Goal: Register for event/course

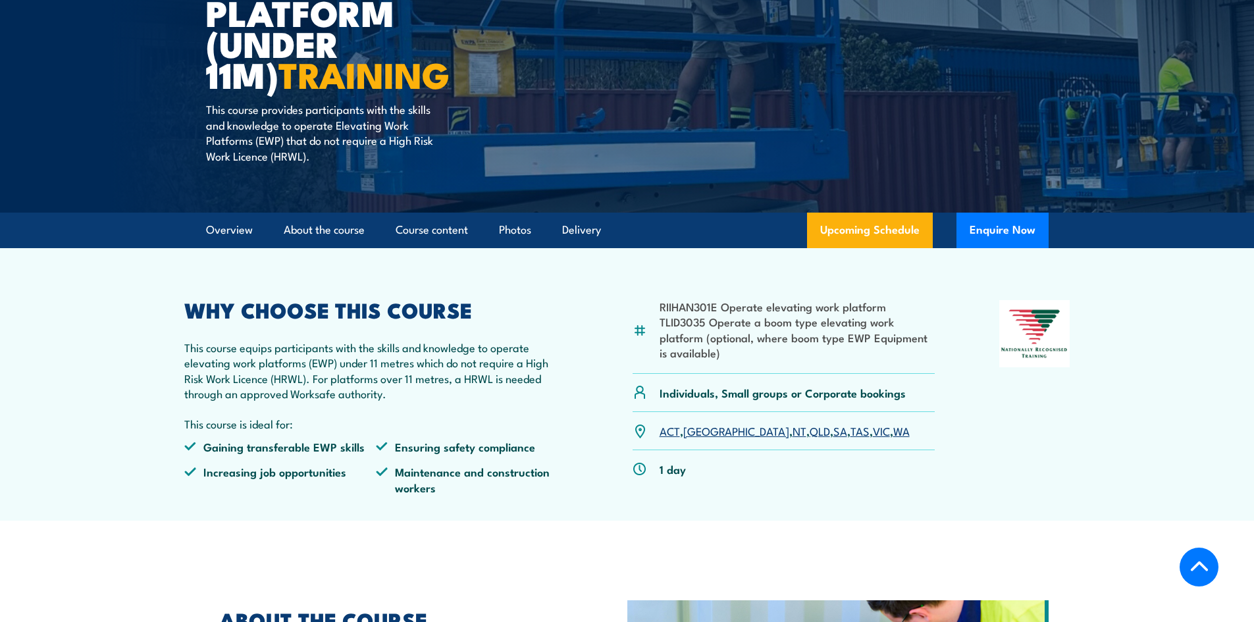
scroll to position [263, 0]
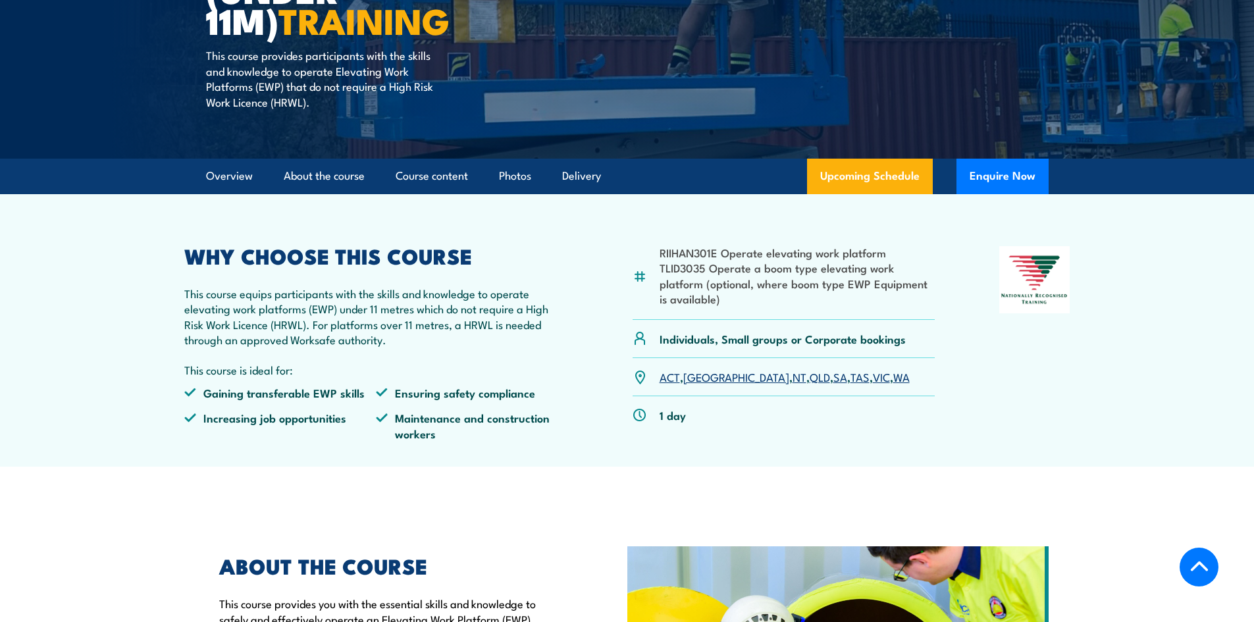
click at [833, 377] on link "SA" at bounding box center [840, 377] width 14 height 16
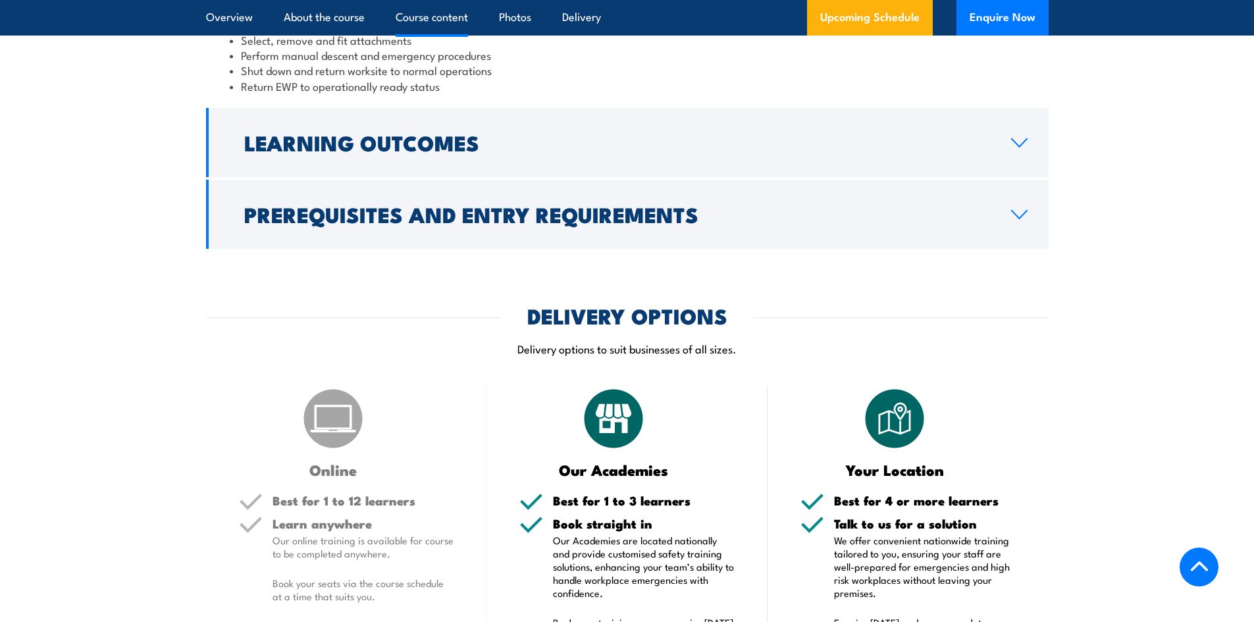
scroll to position [1257, 0]
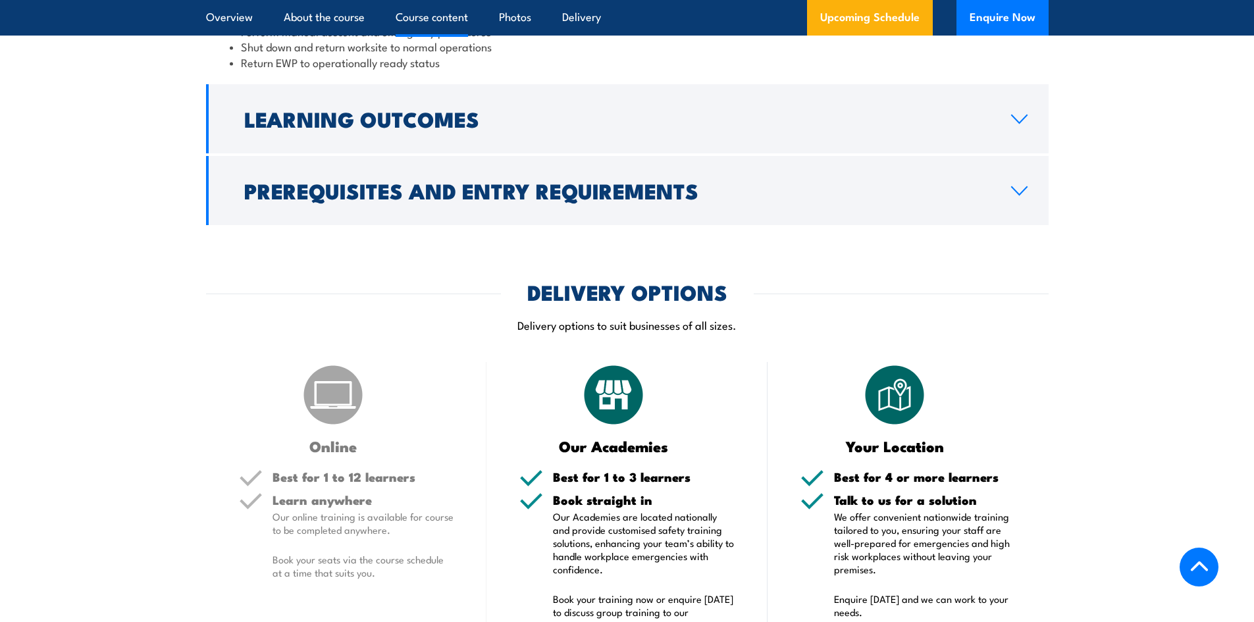
click at [341, 482] on h5 "Best for 1 to 12 learners" at bounding box center [363, 477] width 182 height 13
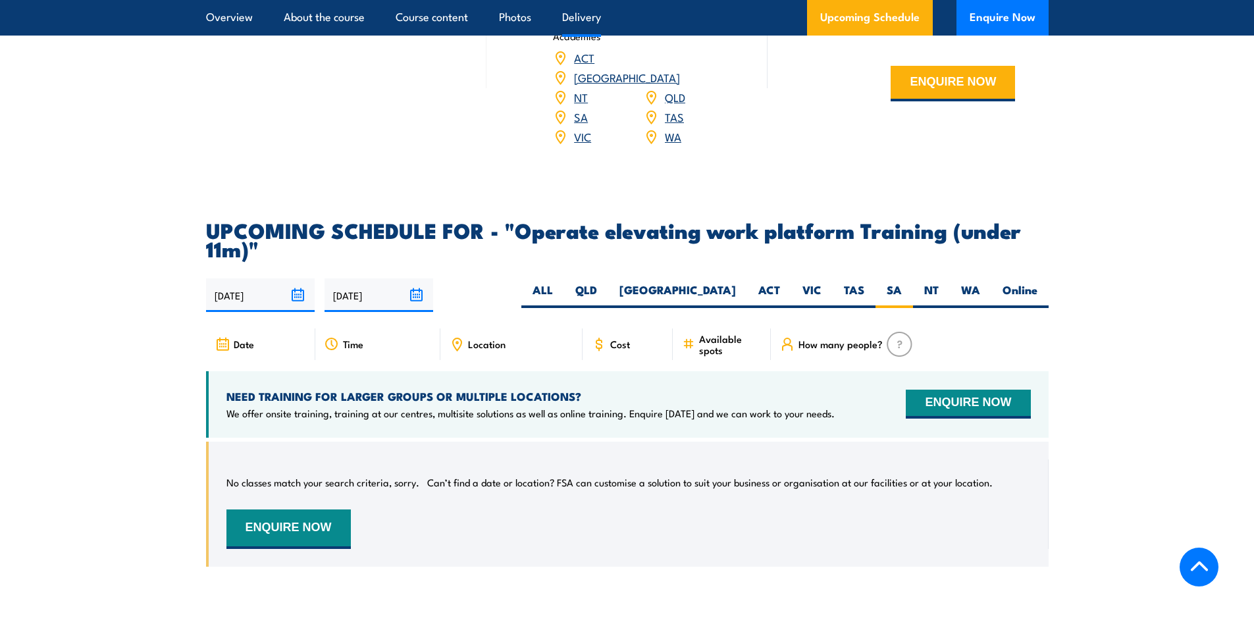
scroll to position [1849, 0]
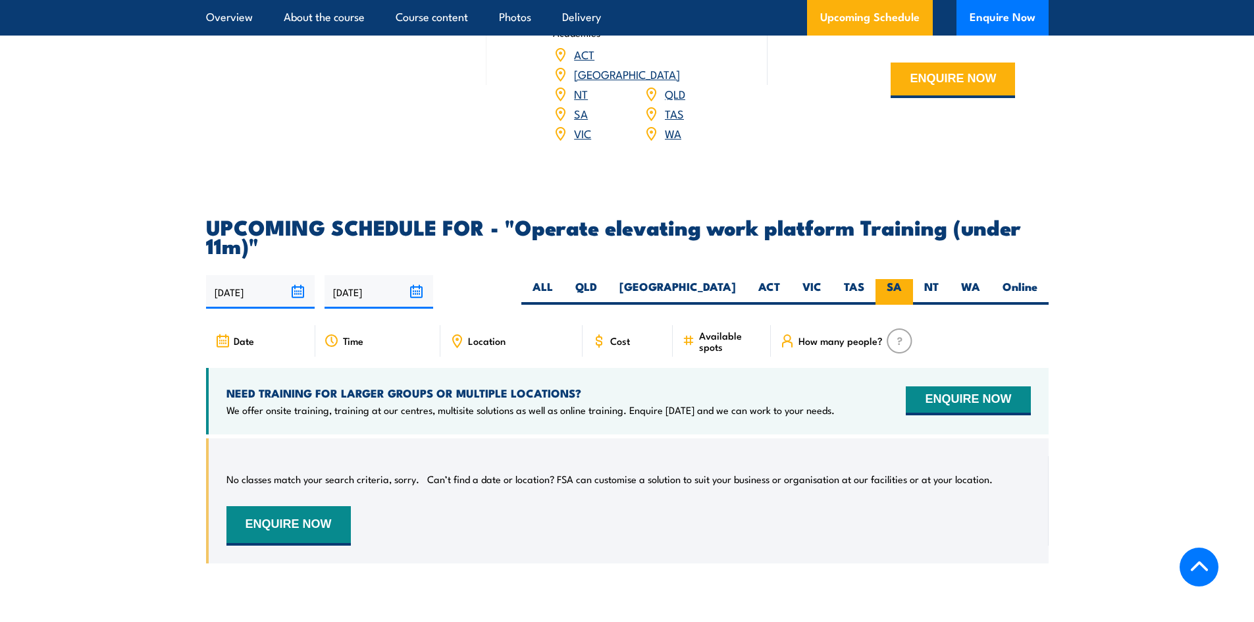
click at [892, 279] on label "SA" at bounding box center [894, 292] width 38 height 26
click at [902, 279] on input "SA" at bounding box center [906, 283] width 9 height 9
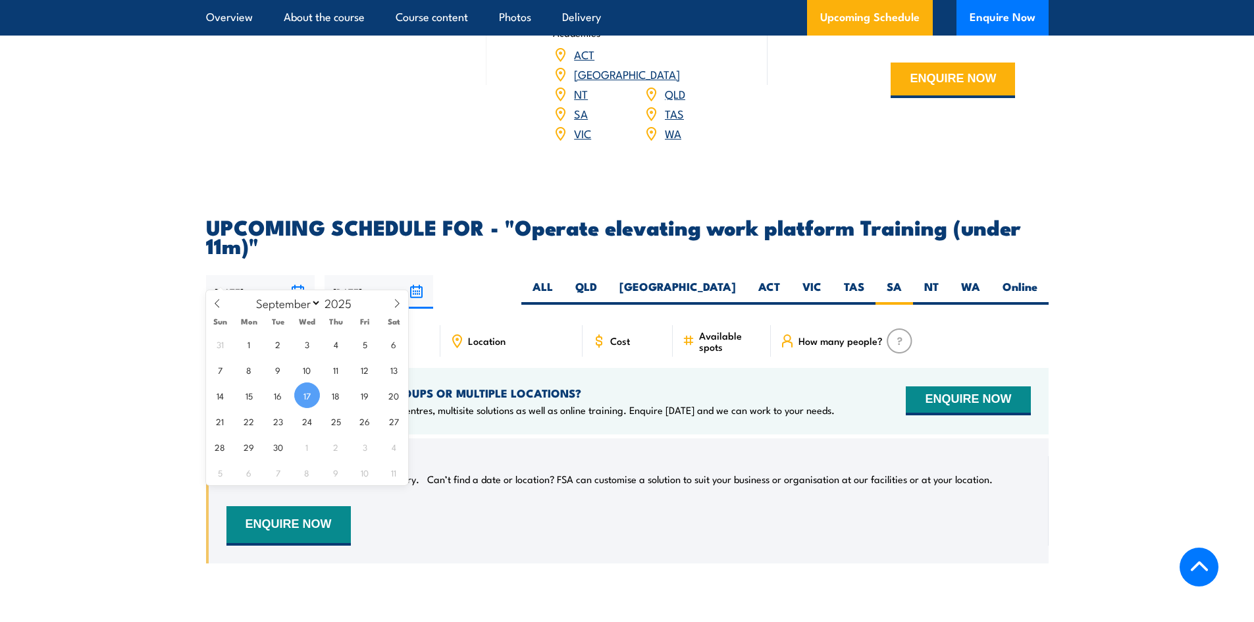
click at [299, 275] on input "[DATE]" at bounding box center [260, 292] width 109 height 34
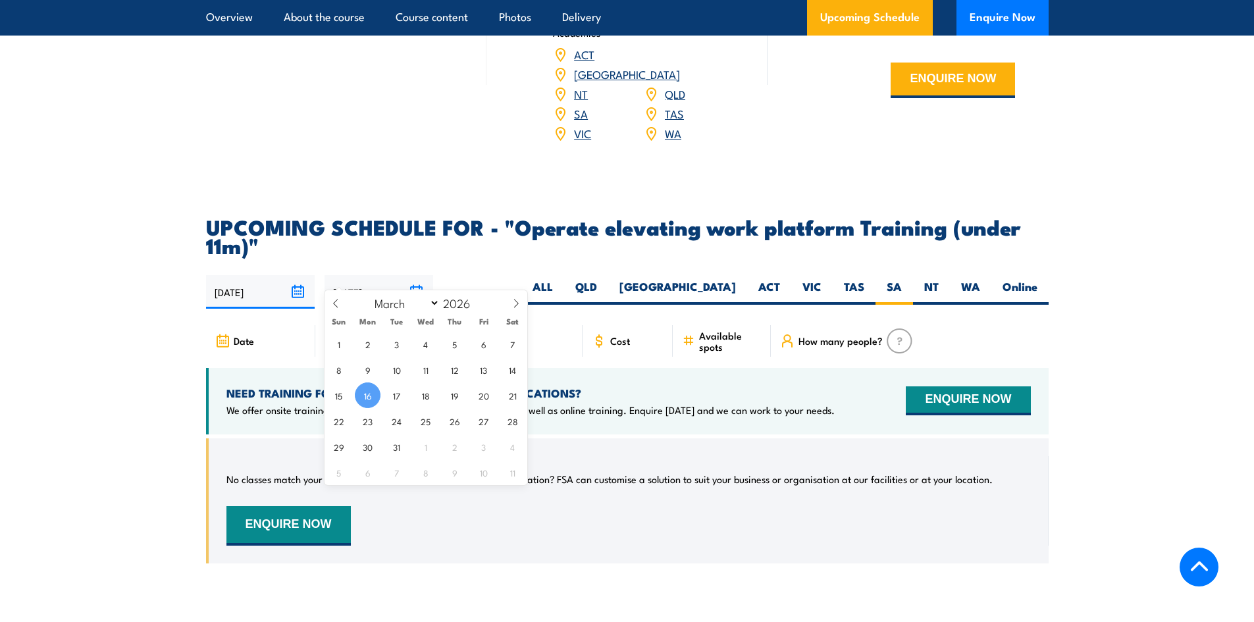
click at [415, 275] on input "16/03/2026" at bounding box center [378, 292] width 109 height 34
click at [432, 303] on select "January February March April May June July August September October November De…" at bounding box center [404, 302] width 72 height 17
select select "10"
click at [369, 294] on select "January February March April May June July August September October November De…" at bounding box center [404, 302] width 72 height 17
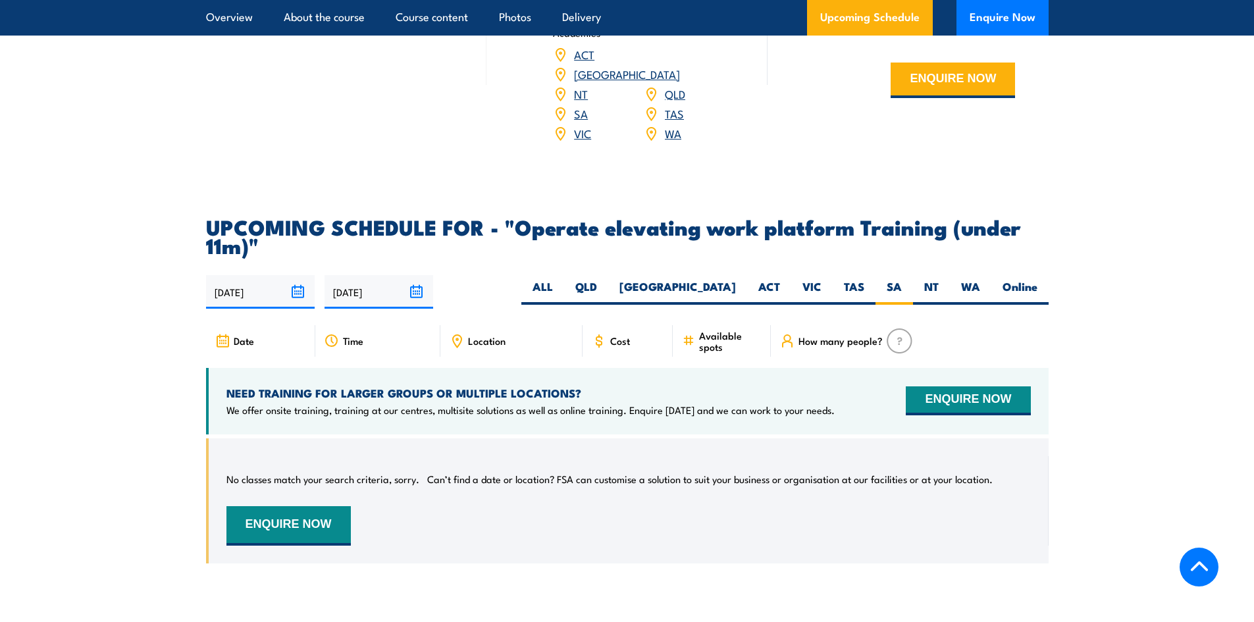
click at [187, 467] on section "UPCOMING SCHEDULE FOR - "Operate elevating work platform Training (under 11m)" …" at bounding box center [627, 400] width 1254 height 366
click at [274, 326] on div "Date" at bounding box center [260, 341] width 109 height 32
click at [231, 325] on div "Date" at bounding box center [260, 341] width 109 height 32
click at [230, 325] on div "Date" at bounding box center [260, 341] width 109 height 32
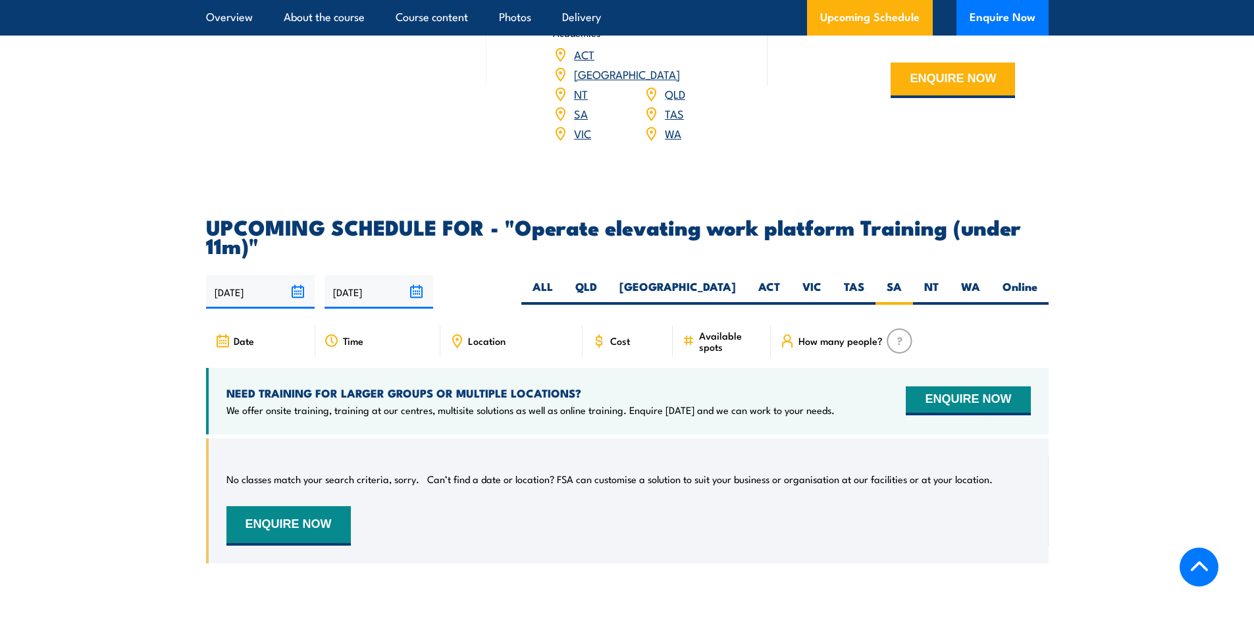
click at [182, 330] on section "UPCOMING SCHEDULE FOR - "Operate elevating work platform Training (under 11m)" …" at bounding box center [627, 400] width 1254 height 366
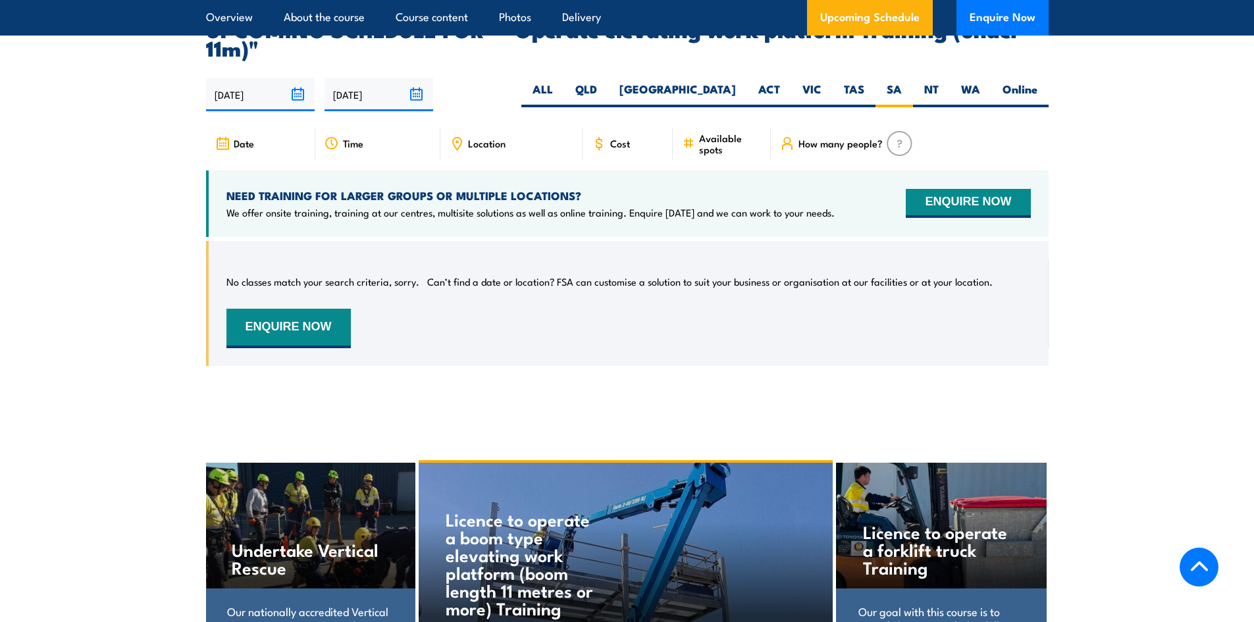
scroll to position [1981, 0]
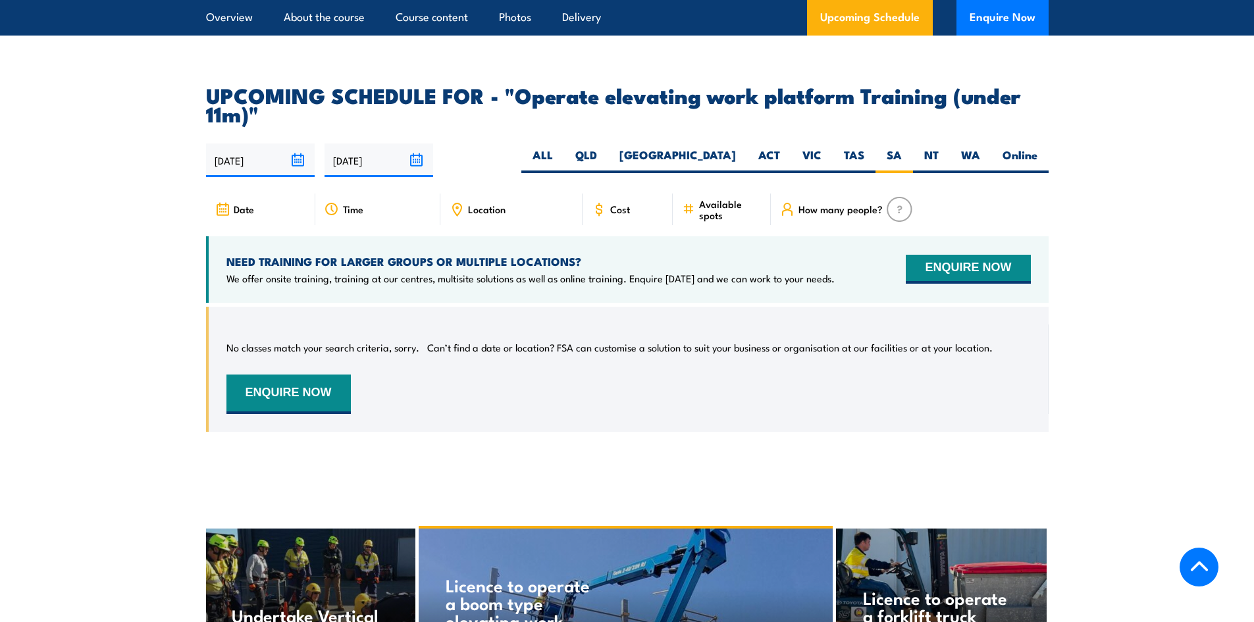
click at [615, 199] on div "Cost" at bounding box center [627, 209] width 91 height 32
click at [612, 203] on span "Cost" at bounding box center [620, 208] width 20 height 11
click at [694, 202] on icon at bounding box center [688, 209] width 13 height 14
click at [693, 202] on icon at bounding box center [688, 209] width 13 height 14
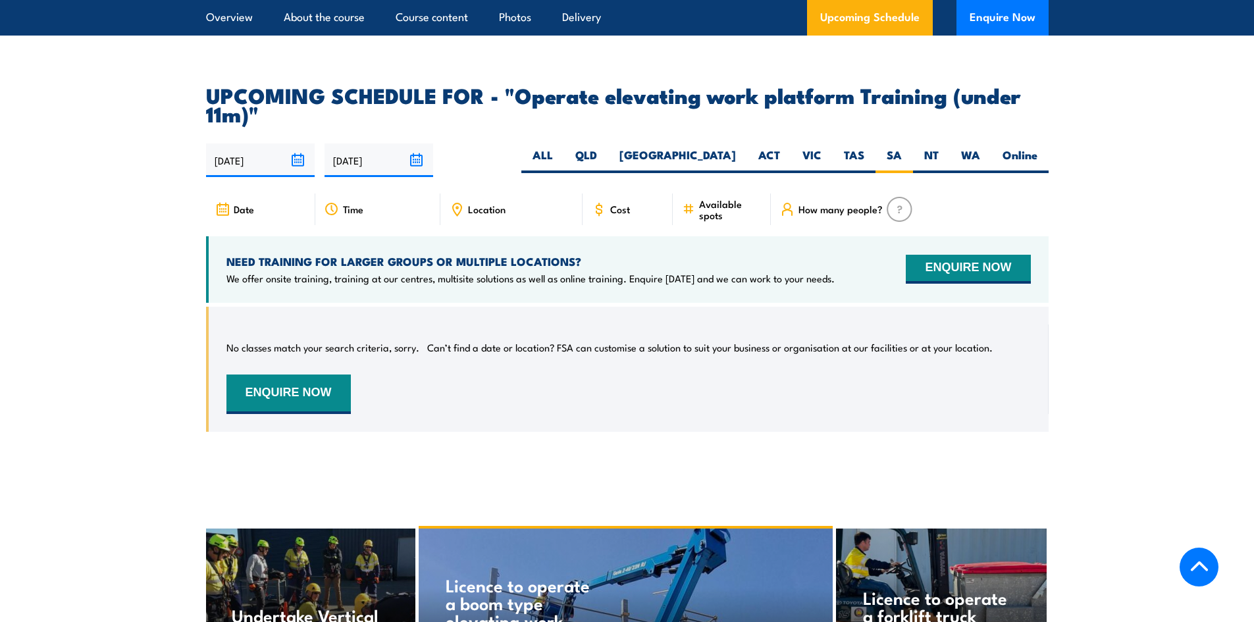
click at [827, 203] on span "How many people?" at bounding box center [840, 208] width 84 height 11
click at [165, 282] on section "UPCOMING SCHEDULE FOR - "Operate elevating work platform Training (under 11m)" …" at bounding box center [627, 269] width 1254 height 366
click at [167, 278] on section "UPCOMING SCHEDULE FOR - "Operate elevating work platform Training (under 11m)" …" at bounding box center [627, 269] width 1254 height 366
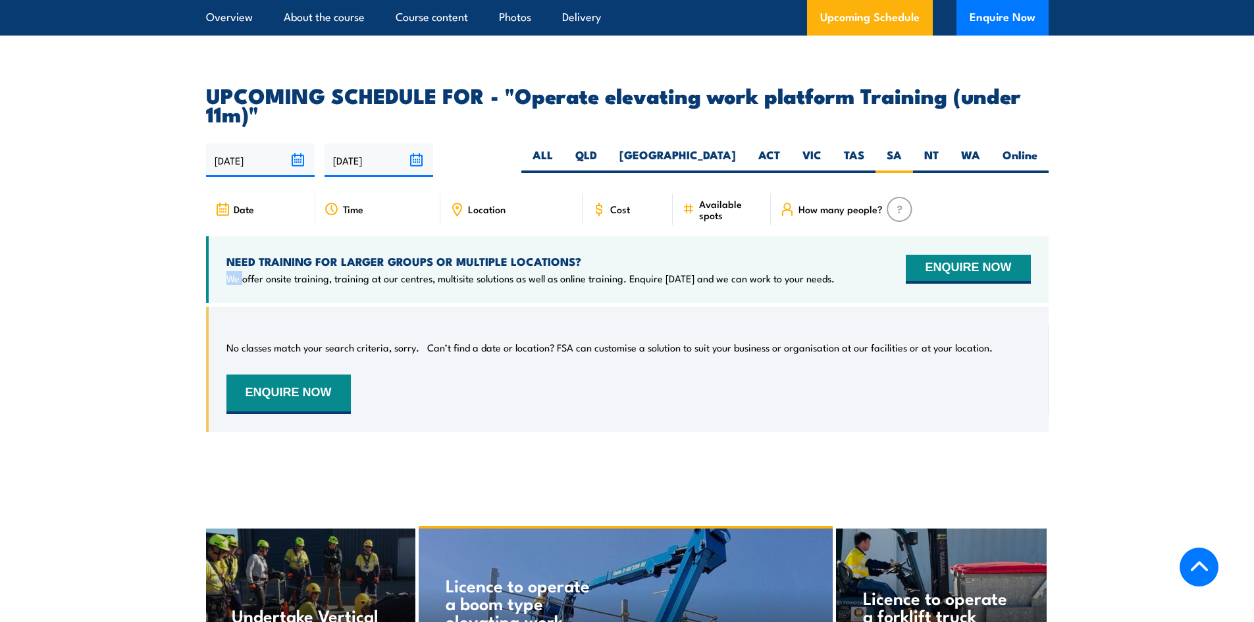
click at [167, 278] on section "UPCOMING SCHEDULE FOR - "Operate elevating work platform Training (under 11m)" …" at bounding box center [627, 269] width 1254 height 366
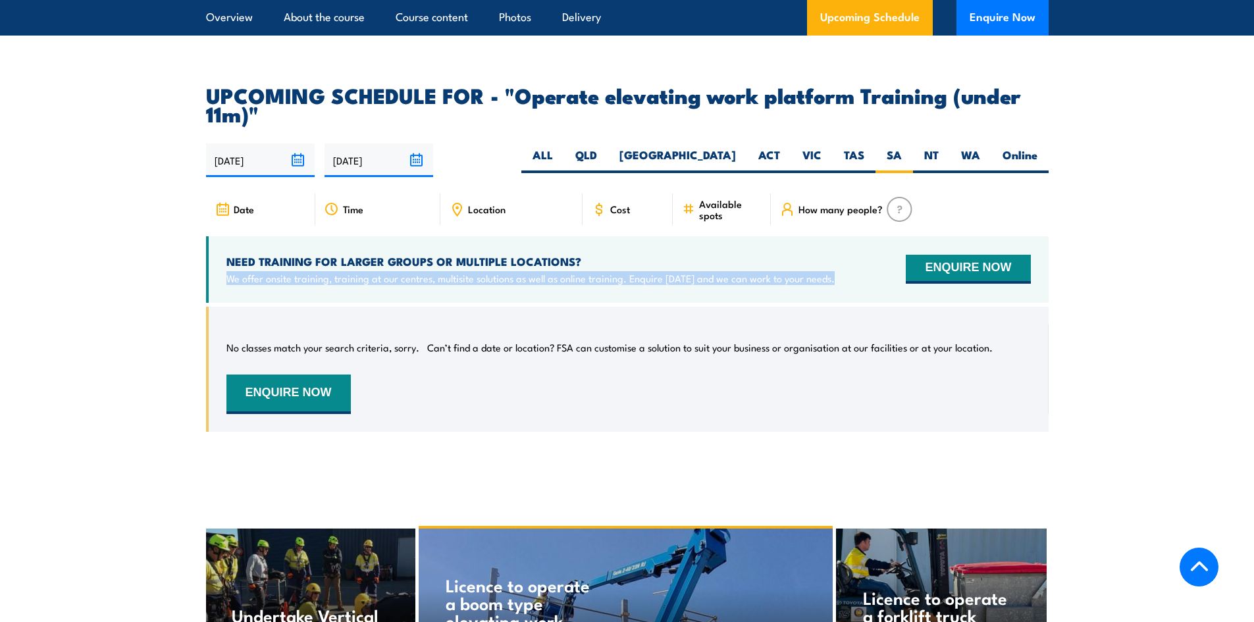
click at [167, 278] on section "UPCOMING SCHEDULE FOR - "Operate elevating work platform Training (under 11m)" …" at bounding box center [627, 269] width 1254 height 366
click at [179, 266] on section "UPCOMING SCHEDULE FOR - "Operate elevating work platform Training (under 11m)" …" at bounding box center [627, 269] width 1254 height 366
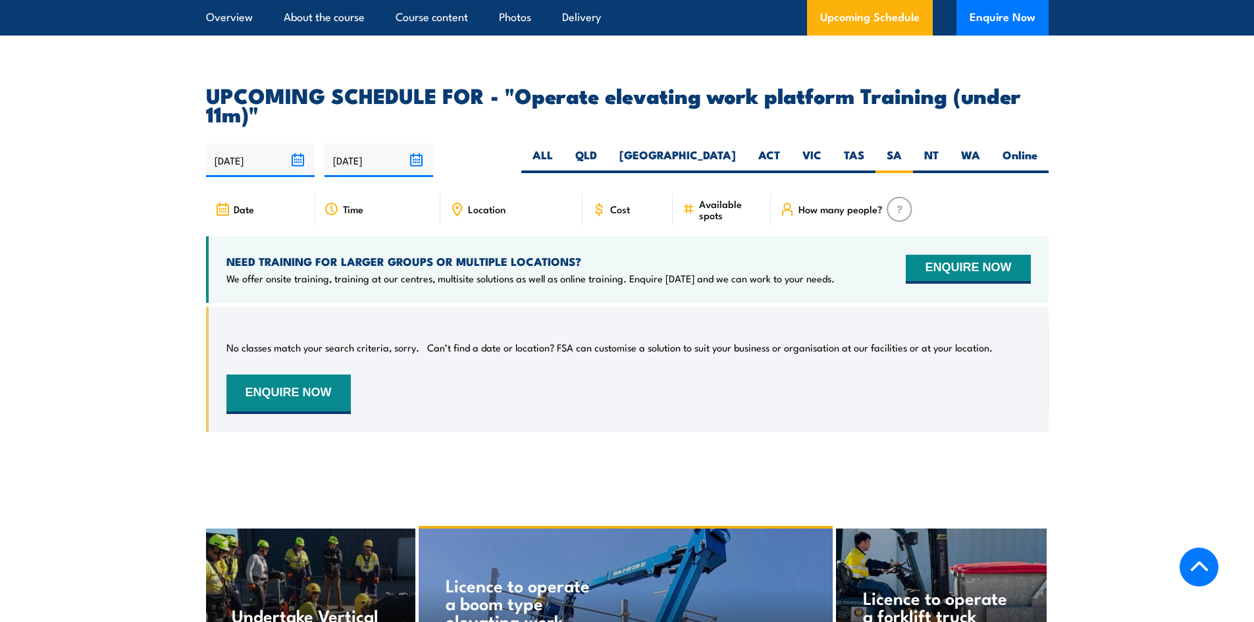
click at [344, 203] on span "Time" at bounding box center [353, 208] width 20 height 11
click at [608, 147] on label "QLD" at bounding box center [586, 160] width 44 height 26
click at [605, 147] on input "QLD" at bounding box center [601, 151] width 9 height 9
radio input "true"
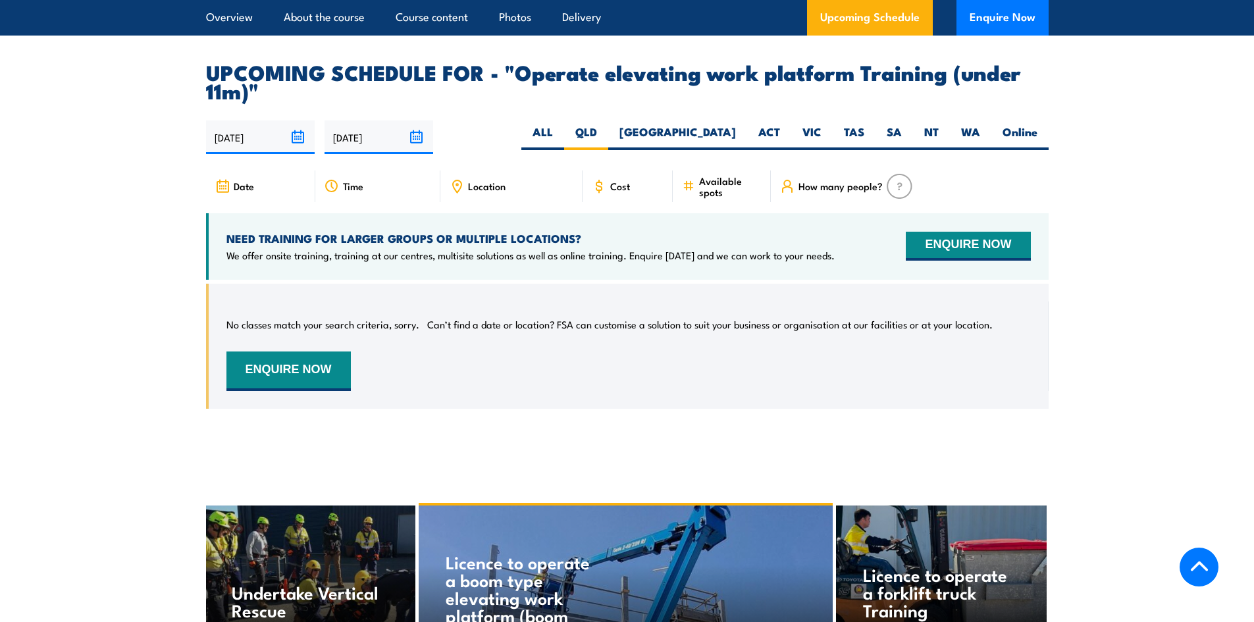
scroll to position [1981, 0]
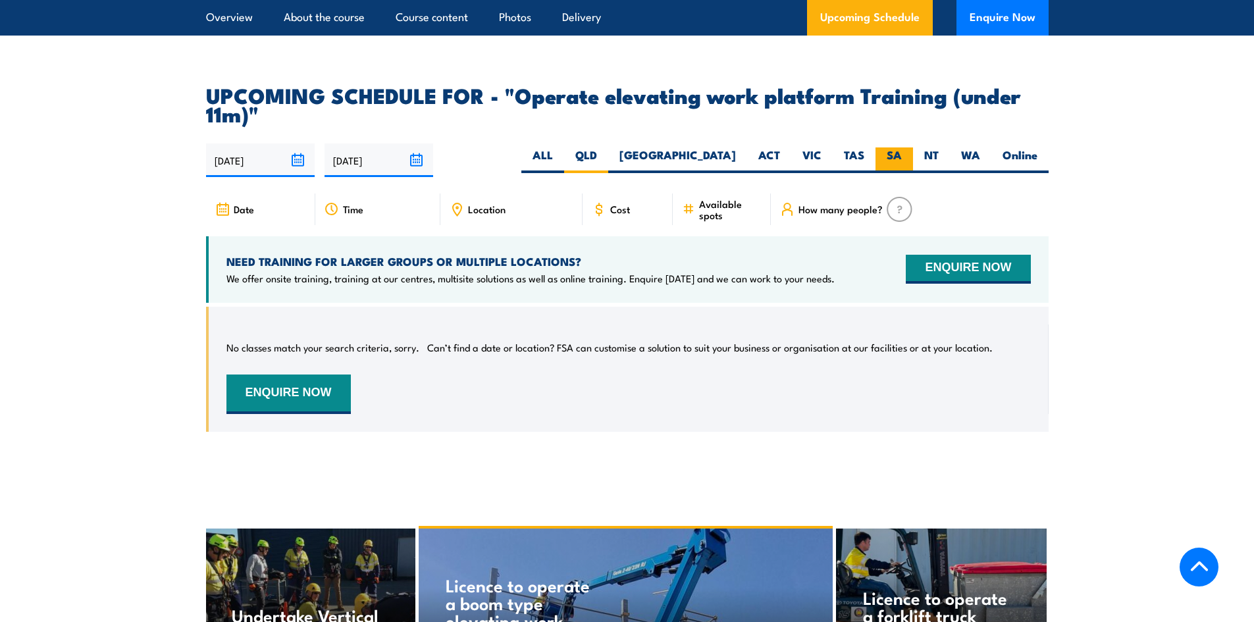
click at [881, 147] on label "SA" at bounding box center [894, 160] width 38 height 26
click at [902, 147] on input "SA" at bounding box center [906, 151] width 9 height 9
radio input "true"
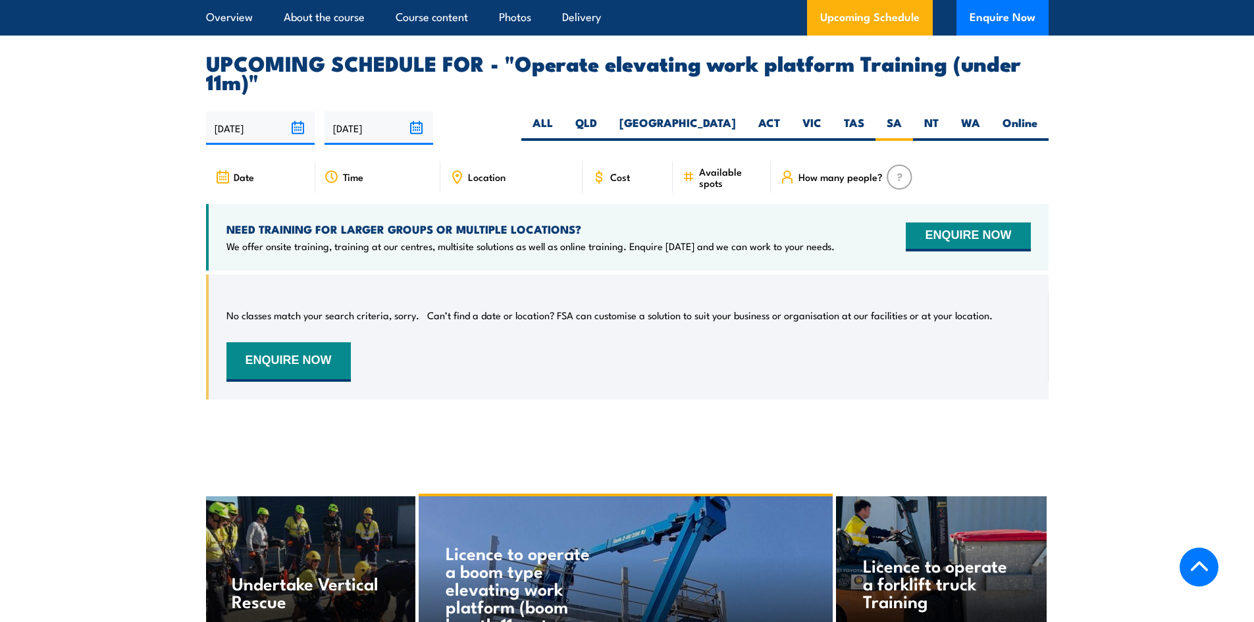
scroll to position [1981, 0]
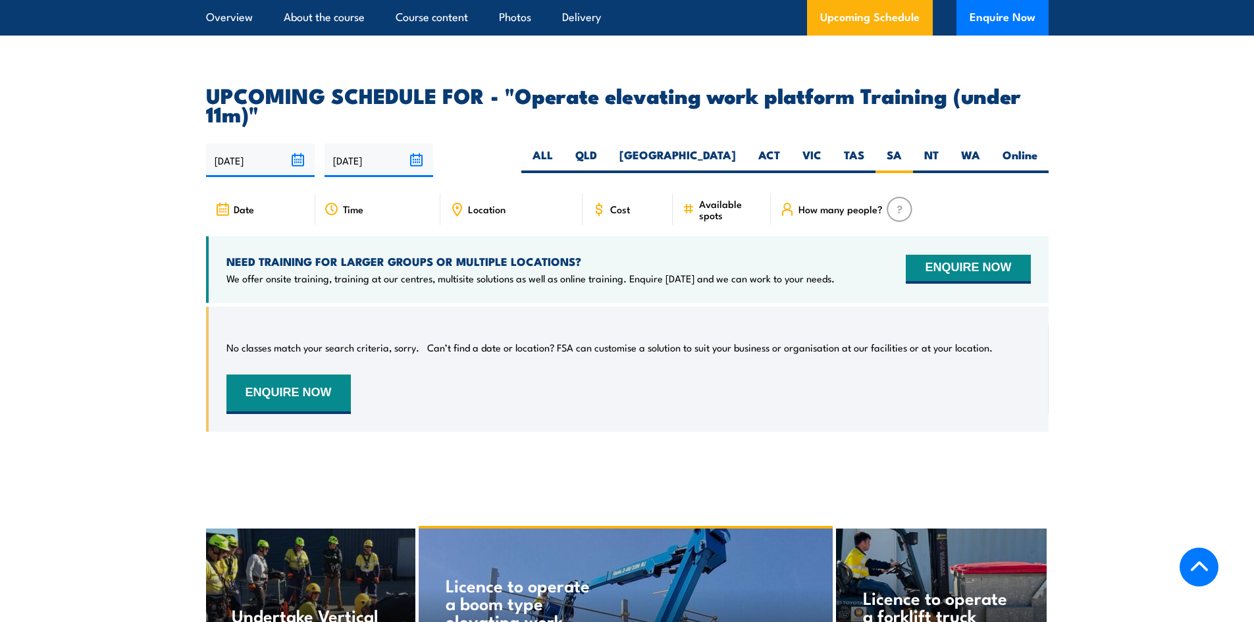
click at [900, 197] on img at bounding box center [900, 209] width 26 height 25
click at [305, 382] on button "ENQUIRE NOW" at bounding box center [288, 393] width 124 height 39
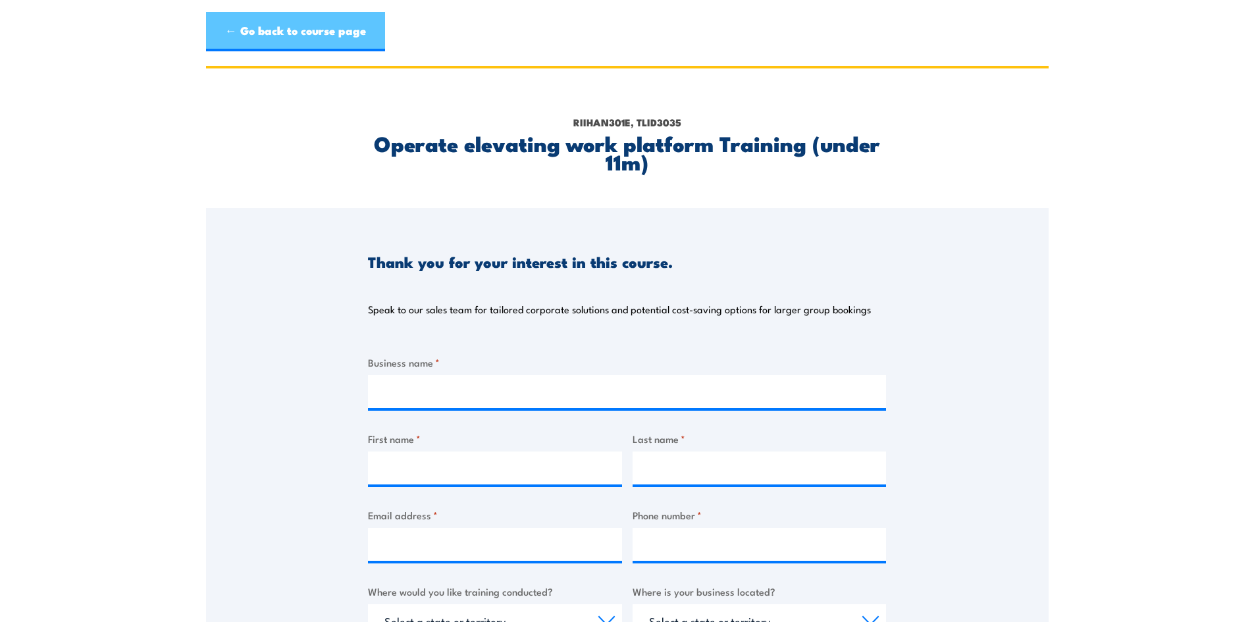
click at [209, 30] on link "← Go back to course page" at bounding box center [295, 31] width 179 height 39
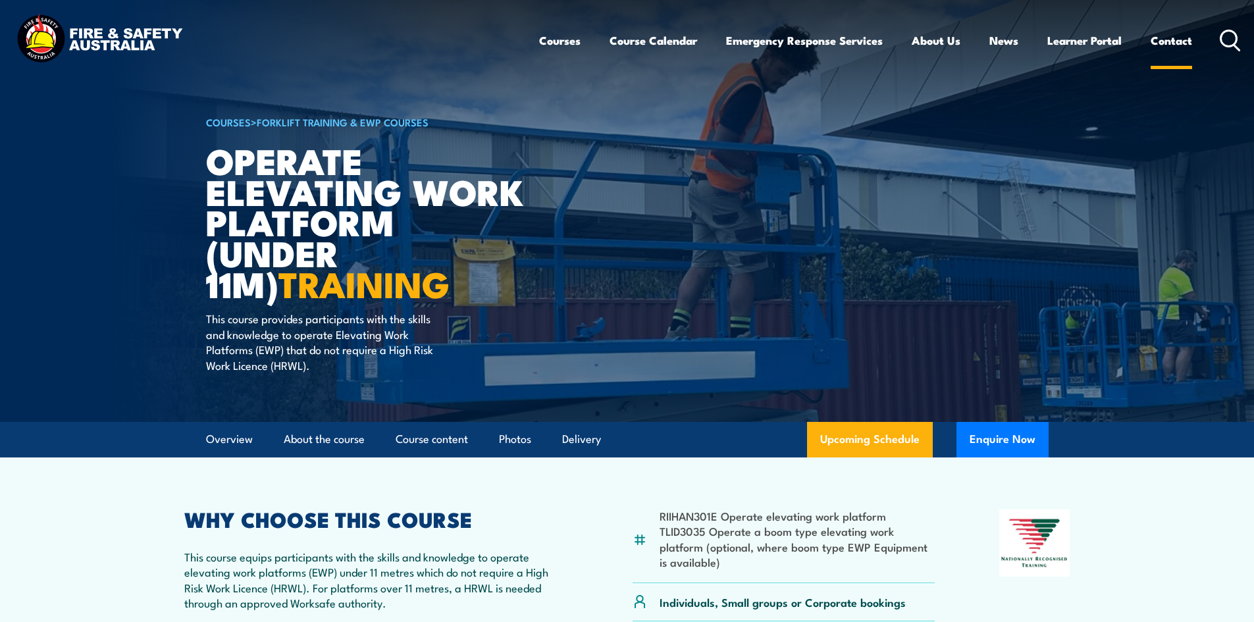
click at [1169, 41] on link "Contact" at bounding box center [1170, 40] width 41 height 35
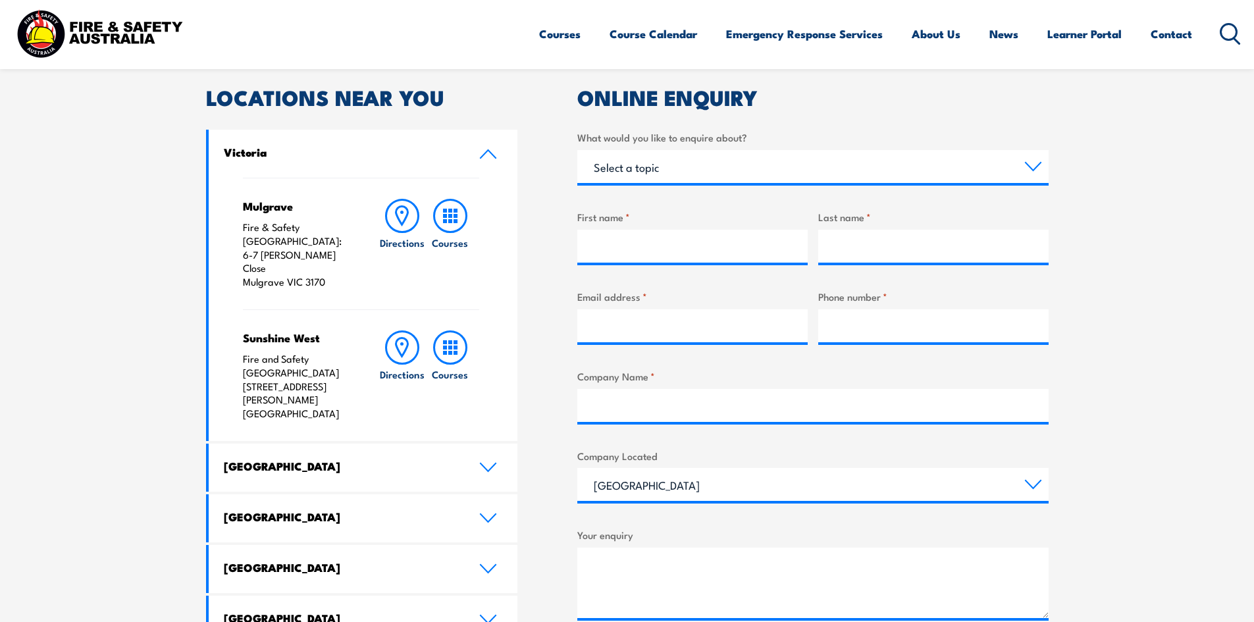
scroll to position [395, 0]
click at [293, 158] on h4 "Victoria" at bounding box center [342, 151] width 236 height 14
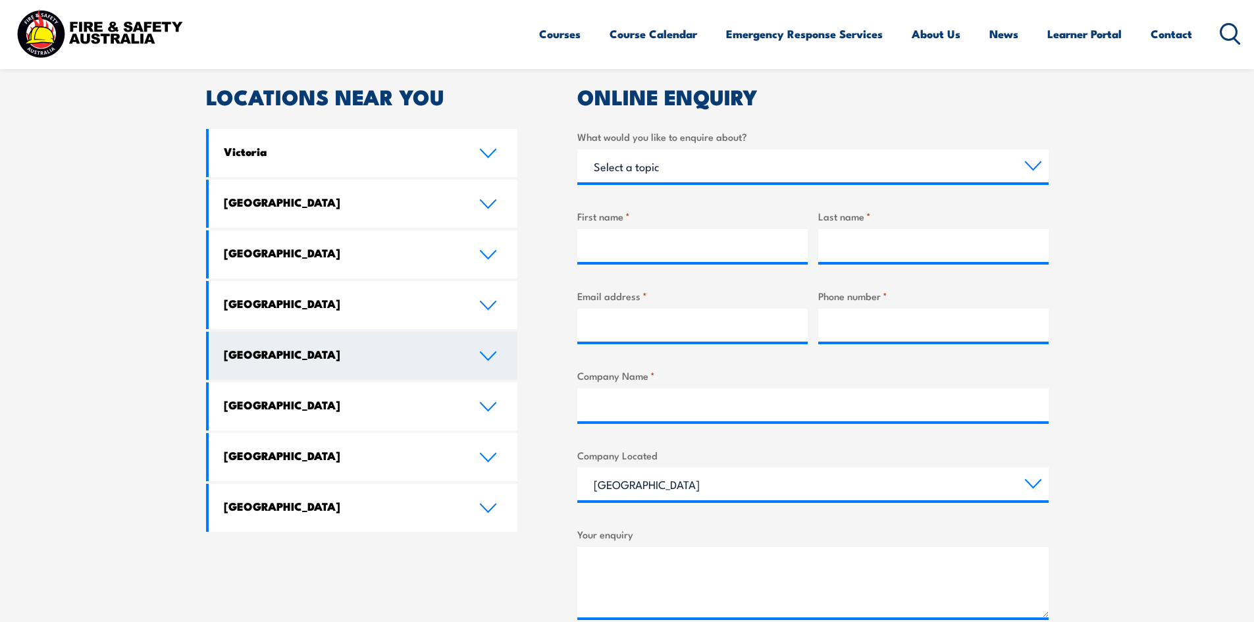
click at [301, 350] on h4 "[GEOGRAPHIC_DATA]" at bounding box center [342, 354] width 236 height 14
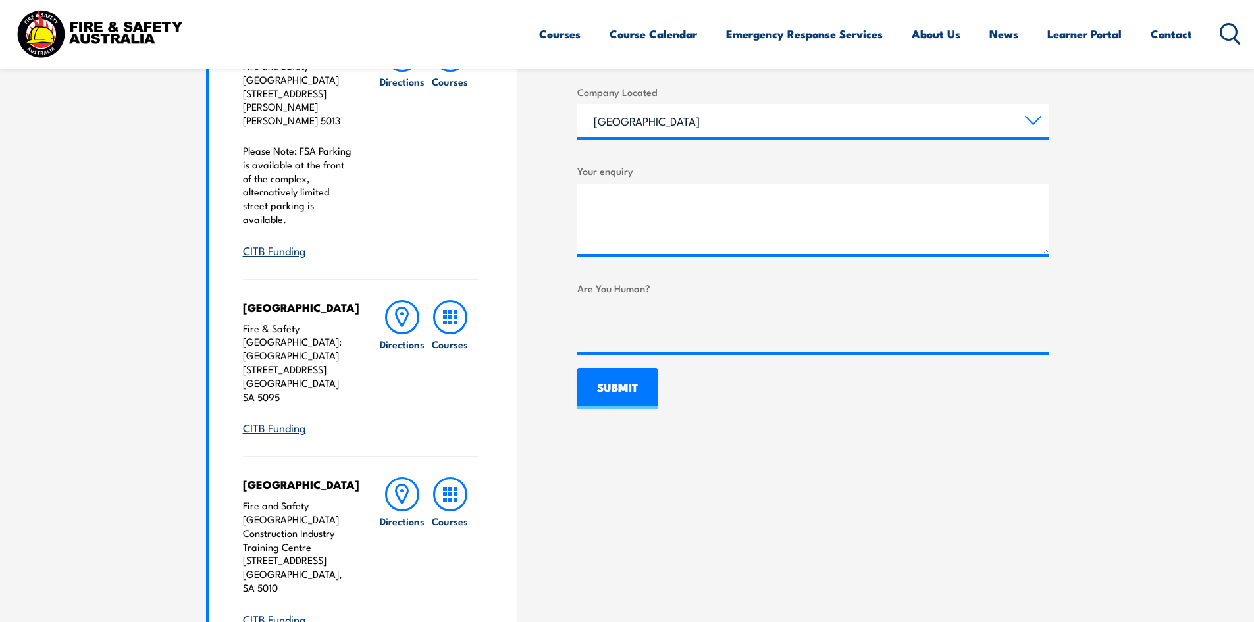
scroll to position [790, 0]
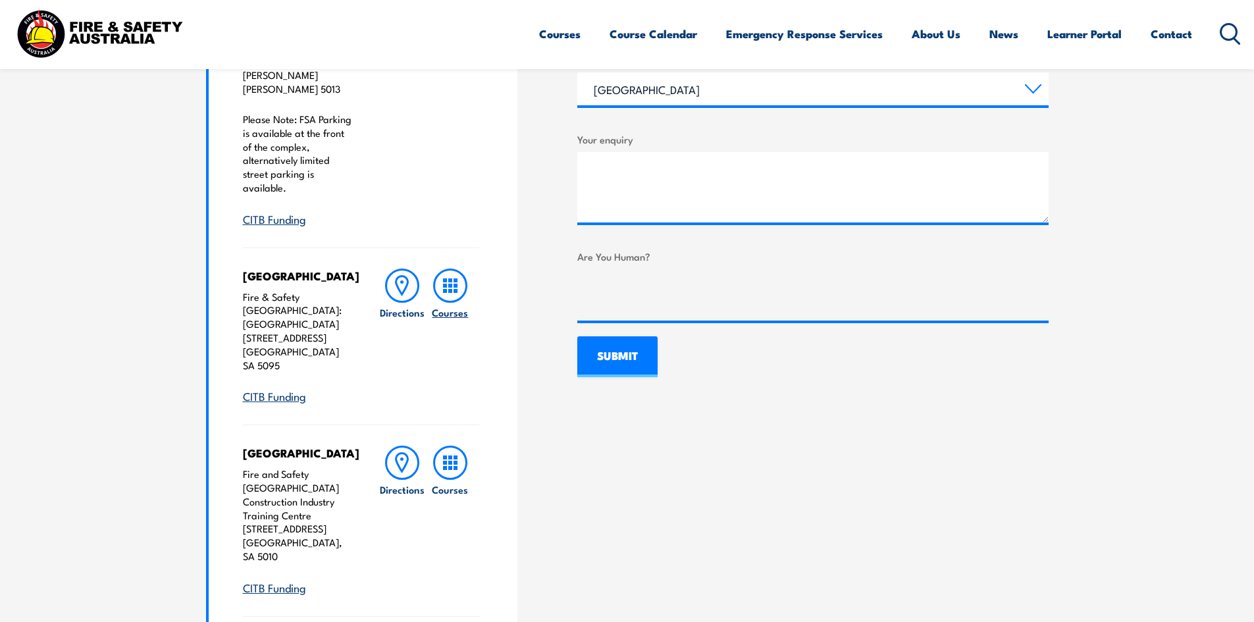
click at [444, 284] on rect at bounding box center [445, 286] width 4 height 4
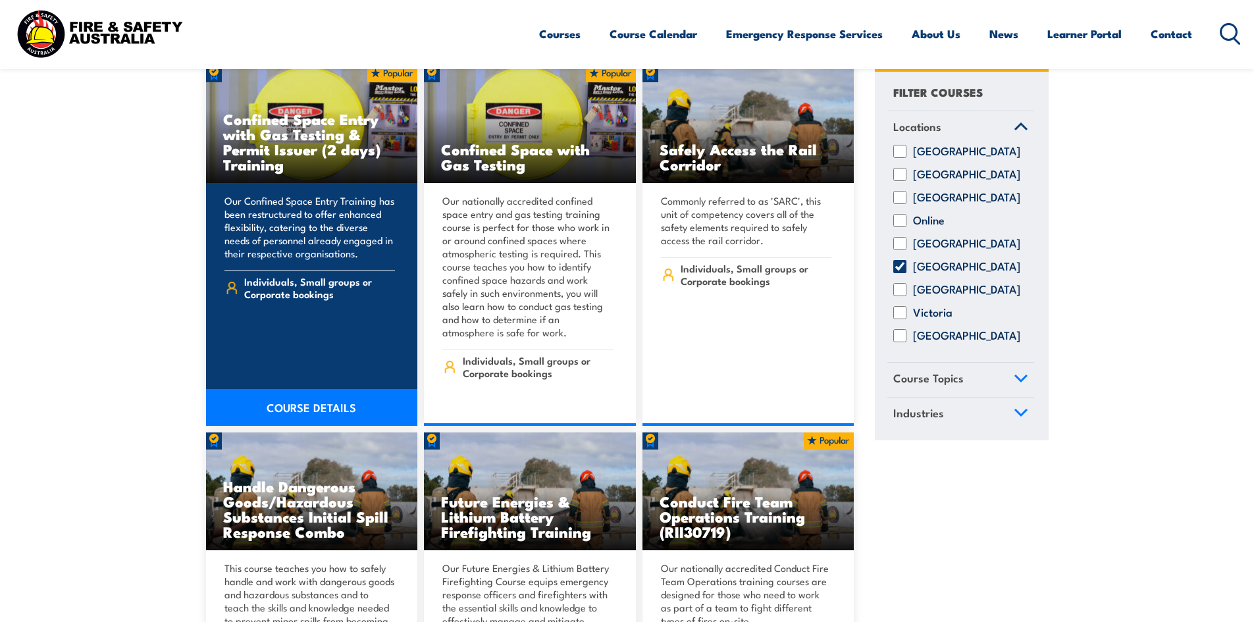
scroll to position [1119, 0]
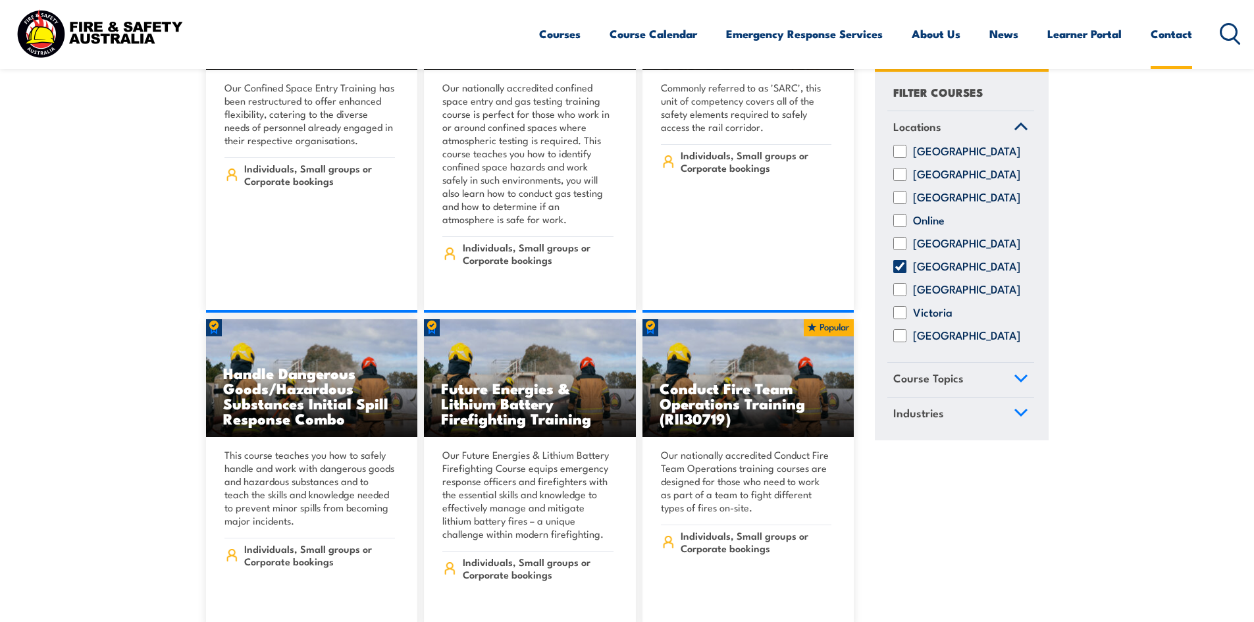
click at [1169, 31] on link "Contact" at bounding box center [1170, 33] width 41 height 35
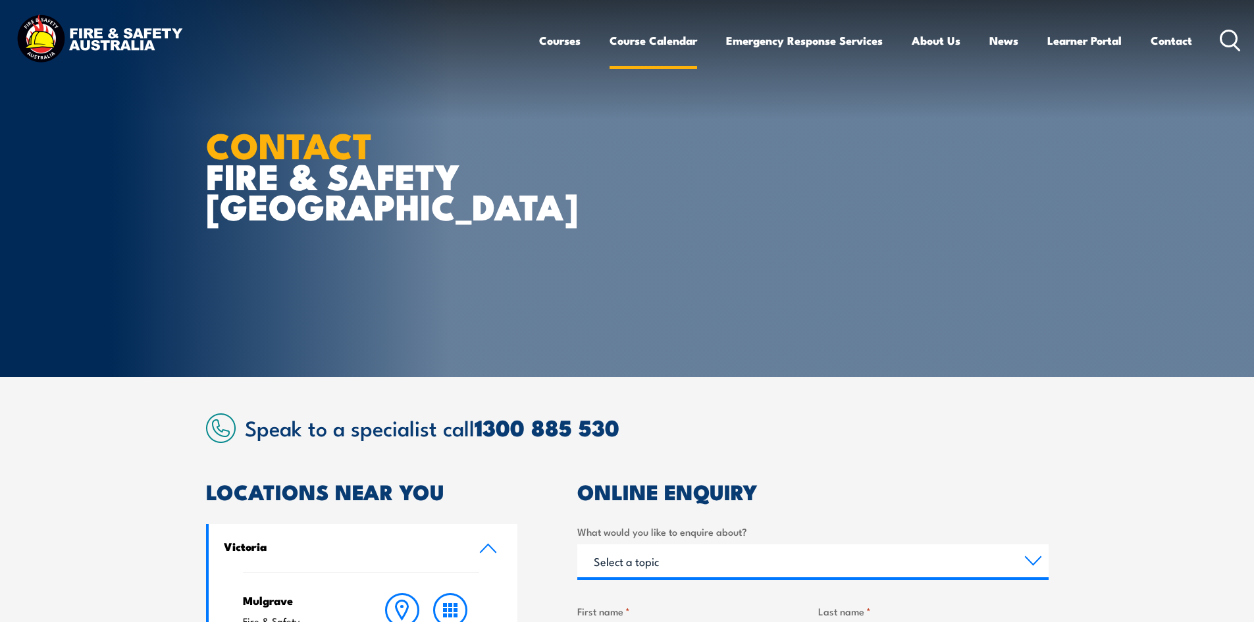
click at [639, 49] on link "Course Calendar" at bounding box center [653, 40] width 88 height 35
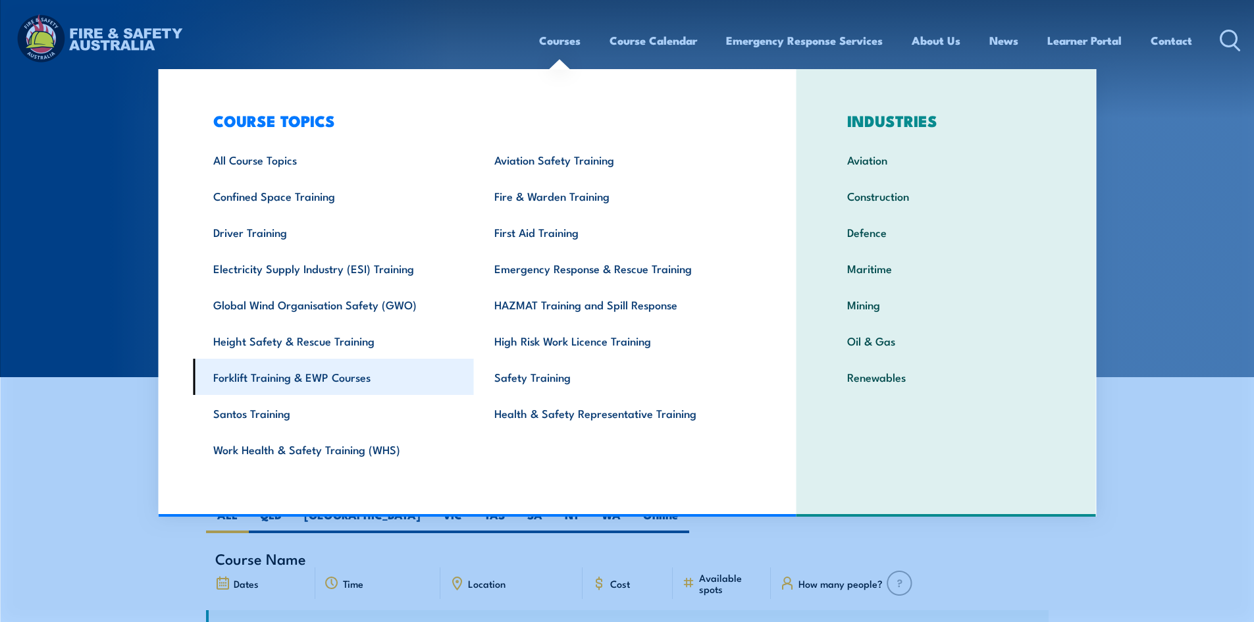
click at [285, 379] on link "Forklift Training & EWP Courses" at bounding box center [333, 377] width 281 height 36
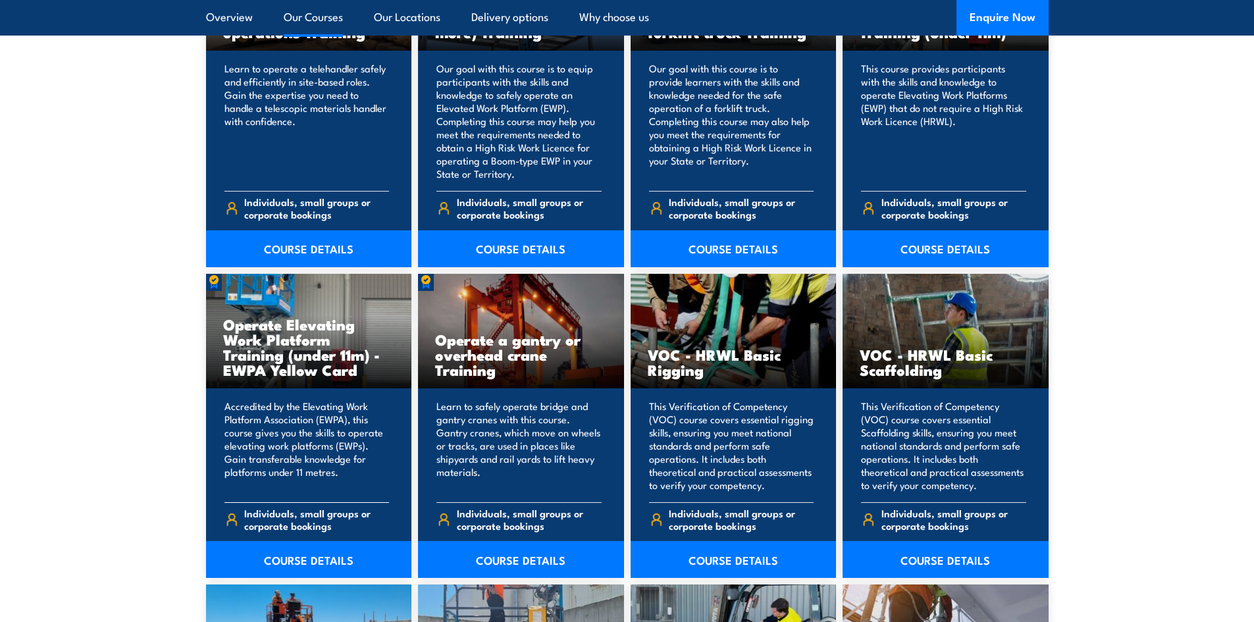
scroll to position [1185, 0]
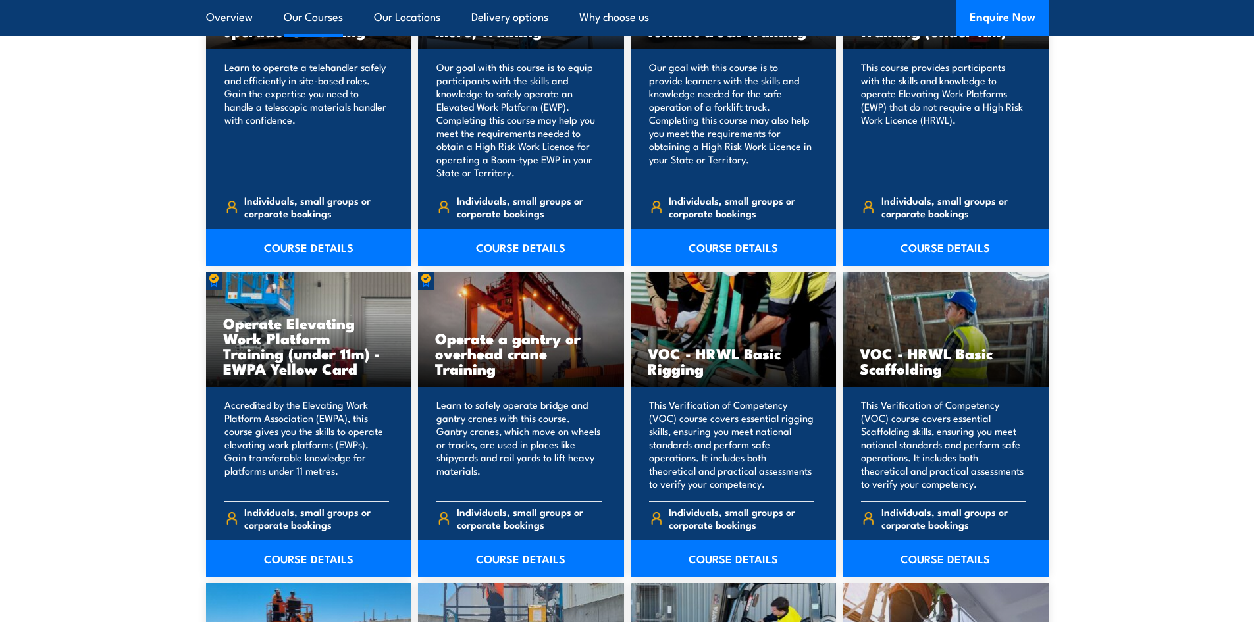
click at [149, 355] on section "13 COURSES Conduct telescopic materials handler operations Training 13" at bounding box center [627, 585] width 1254 height 1380
click at [144, 320] on section "13 COURSES Conduct telescopic materials handler operations Training 13" at bounding box center [627, 585] width 1254 height 1380
click at [136, 320] on section "13 COURSES Conduct telescopic materials handler operations Training 13" at bounding box center [627, 585] width 1254 height 1380
click at [136, 328] on section "13 COURSES Conduct telescopic materials handler operations Training 13" at bounding box center [627, 585] width 1254 height 1380
